Goal: Information Seeking & Learning: Find specific fact

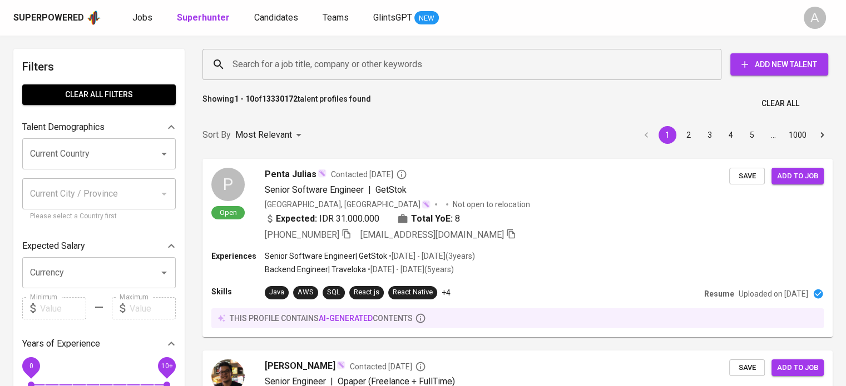
click at [342, 66] on input "Search for a job title, company or other keywords" at bounding box center [465, 64] width 470 height 21
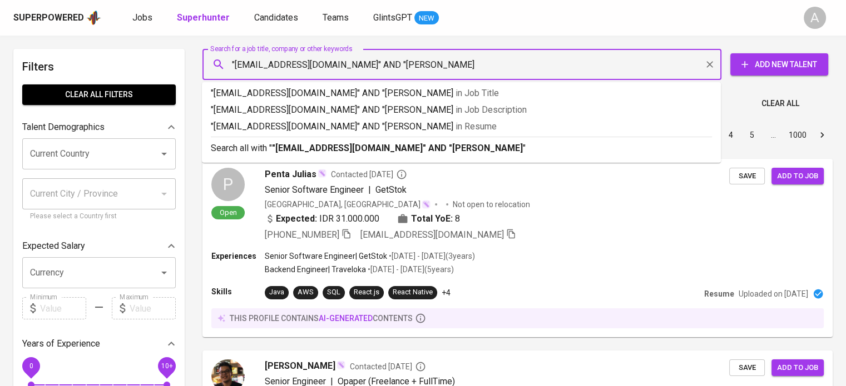
type input ""[EMAIL_ADDRESS][DOMAIN_NAME]" AND "Rusli Winata""
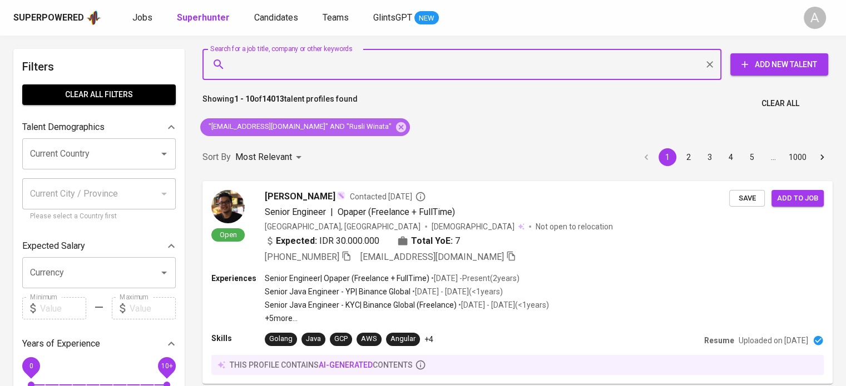
drag, startPoint x: 362, startPoint y: 128, endPoint x: 542, endPoint y: 385, distance: 313.8
click at [395, 128] on icon at bounding box center [401, 127] width 12 height 12
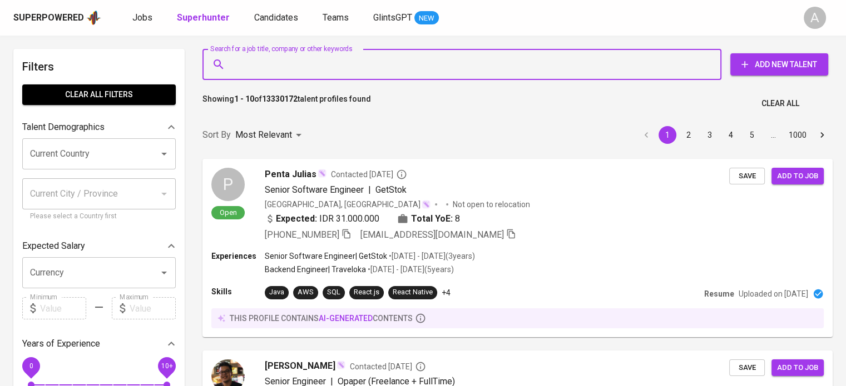
click at [292, 62] on input "Search for a job title, company or other keywords" at bounding box center [465, 64] width 470 height 21
paste input "[PERSON_NAME]"
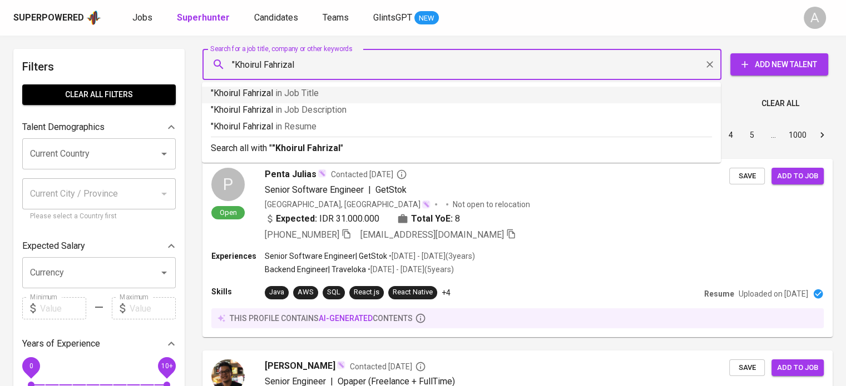
drag, startPoint x: 262, startPoint y: 62, endPoint x: 271, endPoint y: 64, distance: 9.2
click at [266, 62] on input ""Khoirul Fahrizal" at bounding box center [465, 64] width 470 height 21
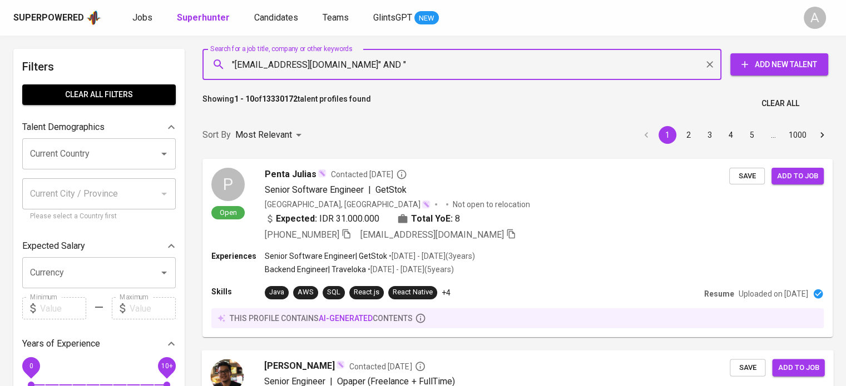
paste input "[PERSON_NAME]"
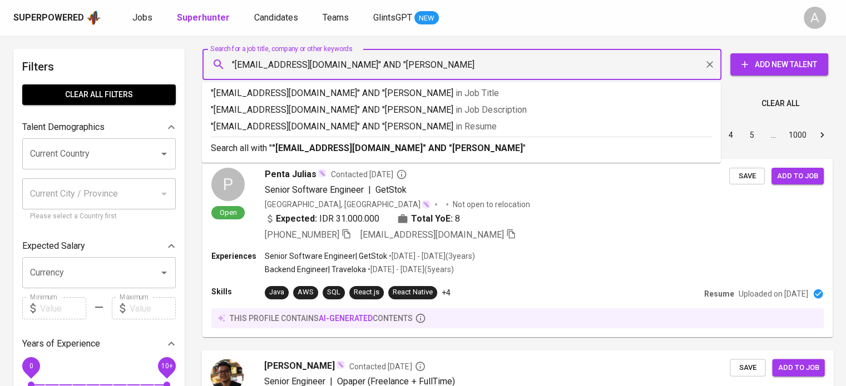
type input ""[EMAIL_ADDRESS][DOMAIN_NAME]" AND "Khoirul Fahrizal""
click at [508, 146] on p "Search all with " "[EMAIL_ADDRESS][DOMAIN_NAME]" AND "Khoirul Fahrizal" "" at bounding box center [461, 148] width 501 height 13
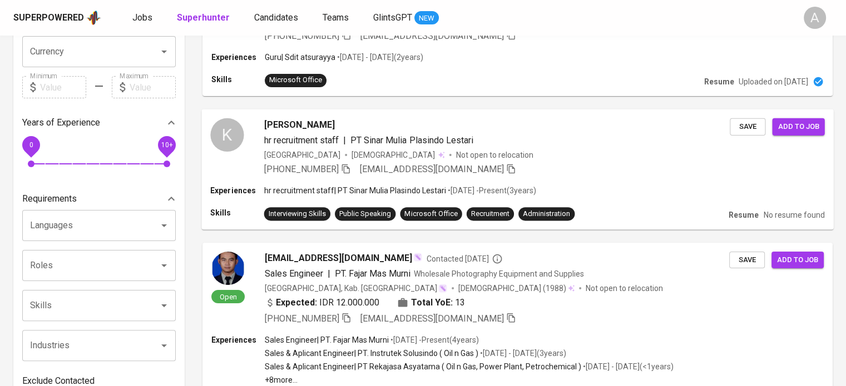
scroll to position [222, 0]
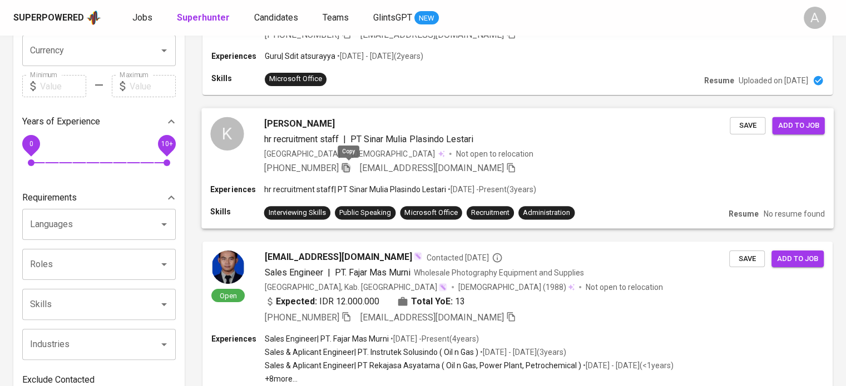
click at [351, 165] on icon "button" at bounding box center [346, 167] width 10 height 10
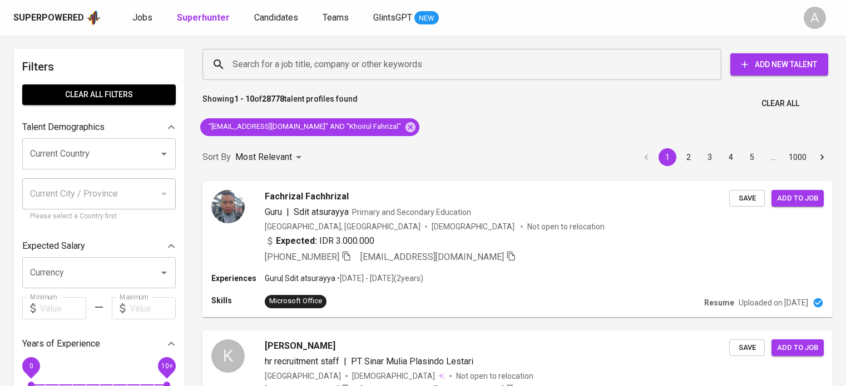
scroll to position [222, 0]
